Goal: Information Seeking & Learning: Learn about a topic

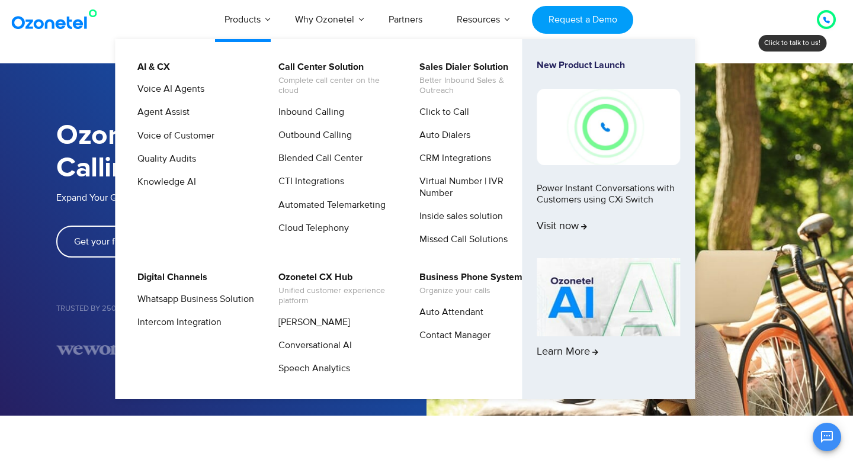
click at [155, 42] on ul "AI & CX Voice AI Agents Agent Assist Voice of Customer Quality Audits Knowledge…" at bounding box center [405, 219] width 580 height 360
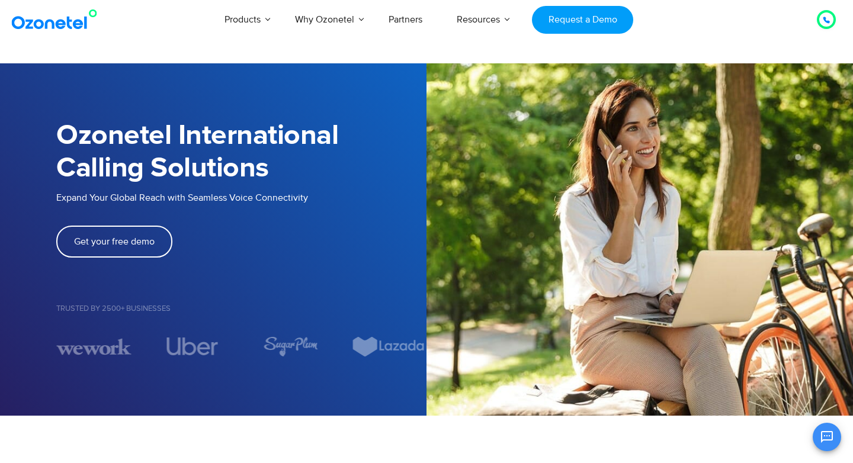
click at [59, 122] on h1 "Ozonetel International Calling Solutions​" at bounding box center [241, 152] width 370 height 65
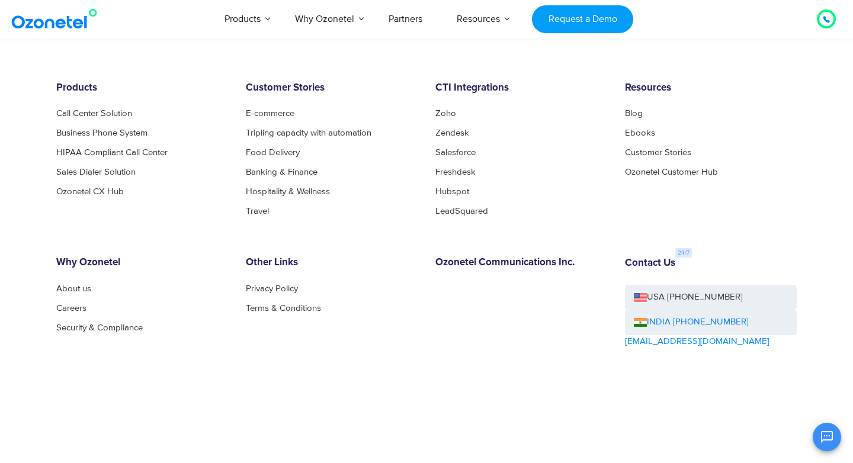
scroll to position [3216, 0]
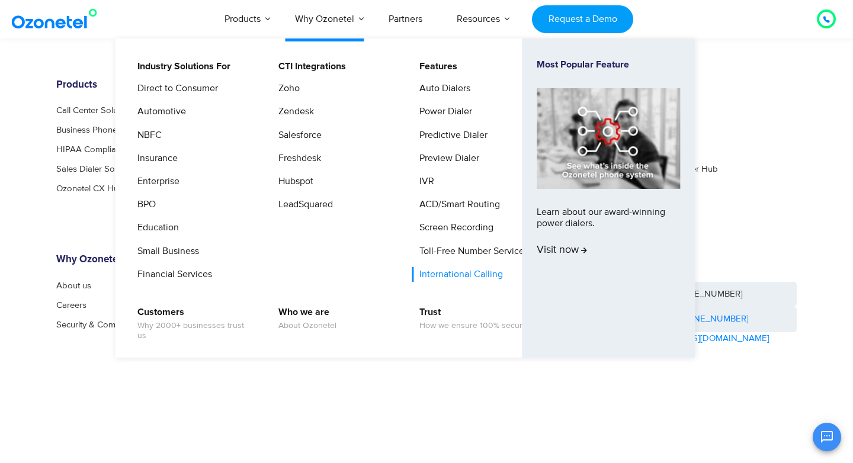
click at [466, 271] on link "International Calling" at bounding box center [458, 274] width 93 height 15
